Goal: Task Accomplishment & Management: Manage account settings

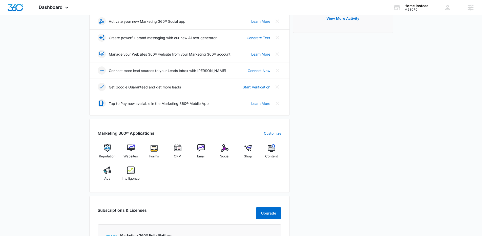
scroll to position [93, 0]
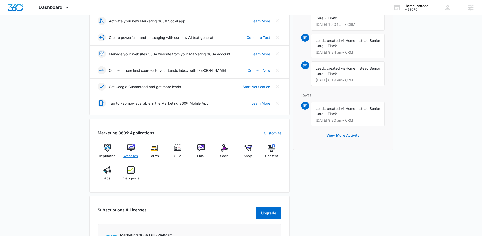
click at [130, 156] on span "Websites" at bounding box center [130, 156] width 14 height 5
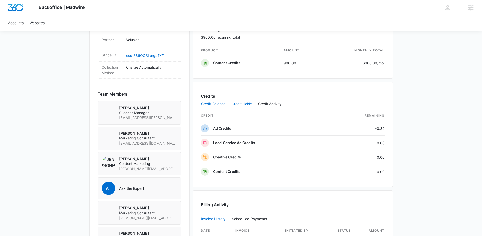
scroll to position [306, 0]
click at [239, 103] on button "Credit Holds" at bounding box center [241, 103] width 20 height 12
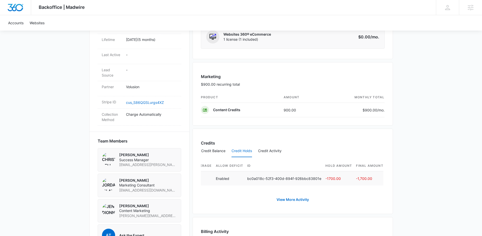
scroll to position [260, 0]
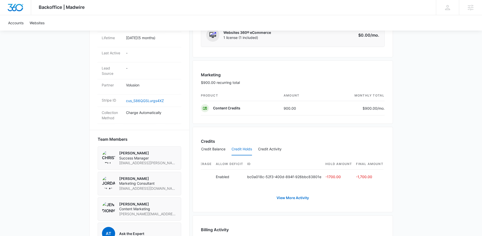
click at [111, 151] on img at bounding box center [108, 157] width 13 height 13
click at [109, 152] on img at bounding box center [108, 157] width 13 height 13
click at [132, 156] on span "Success Manager" at bounding box center [148, 158] width 58 height 5
click at [109, 155] on img at bounding box center [108, 157] width 13 height 13
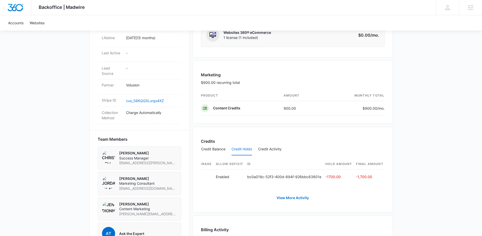
click at [128, 151] on p "Christian Kellogg" at bounding box center [148, 153] width 58 height 5
click at [109, 152] on img at bounding box center [108, 157] width 13 height 13
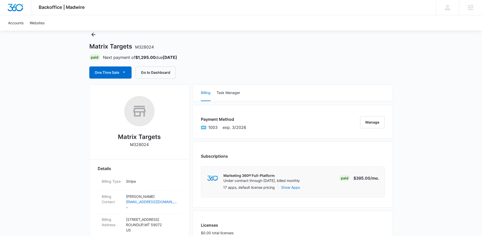
scroll to position [0, 0]
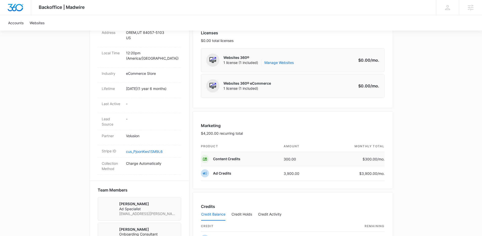
scroll to position [300, 0]
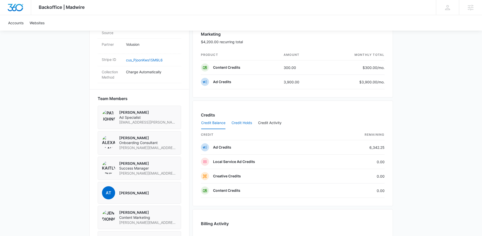
drag, startPoint x: 243, startPoint y: 122, endPoint x: 245, endPoint y: 125, distance: 3.8
click at [243, 122] on button "Credit Holds" at bounding box center [241, 123] width 20 height 12
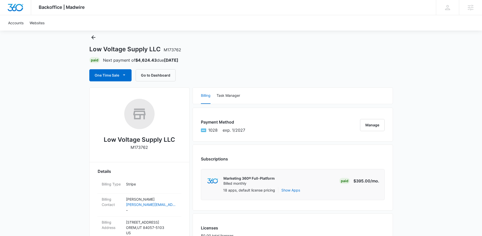
scroll to position [0, 0]
